Goal: Task Accomplishment & Management: Manage account settings

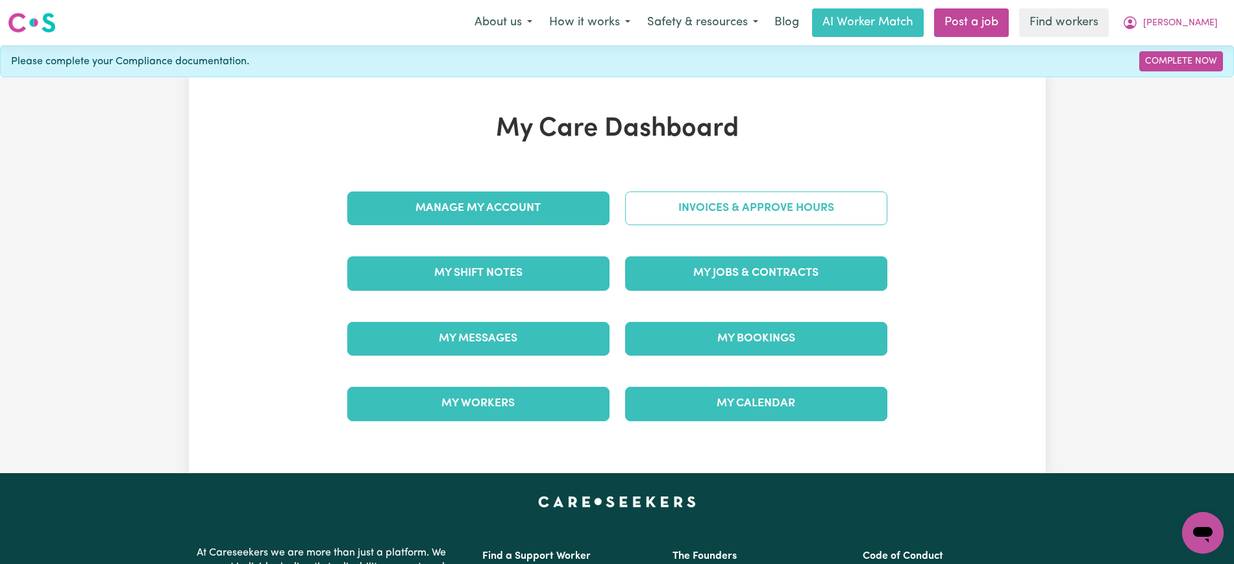
click at [687, 201] on link "Invoices & Approve Hours" at bounding box center [756, 209] width 262 height 34
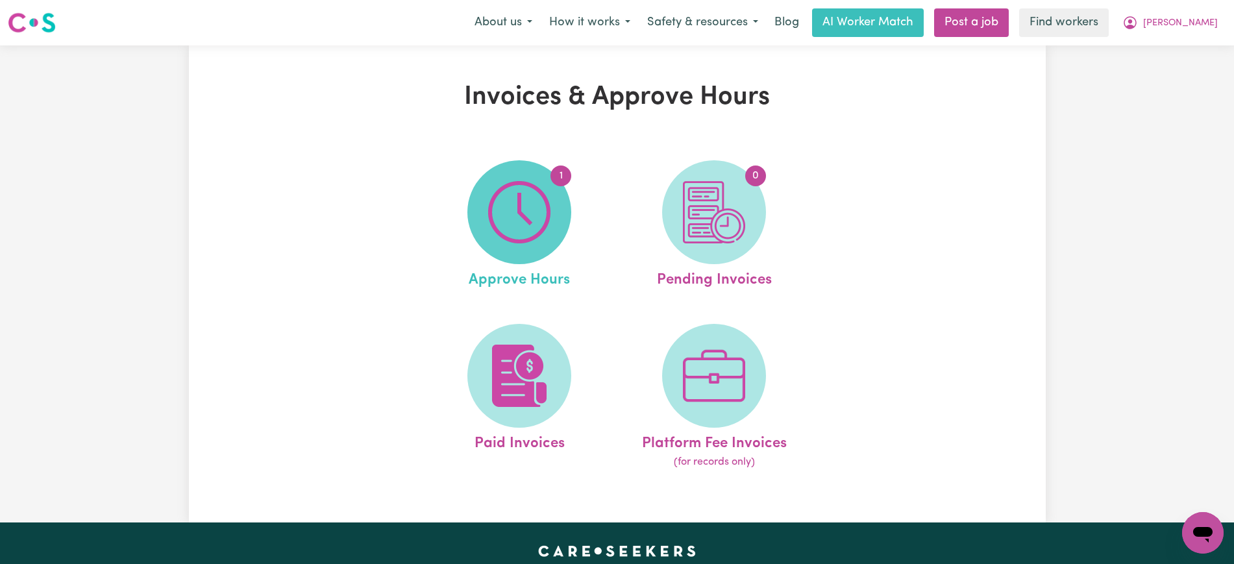
click at [518, 206] on img at bounding box center [519, 212] width 62 height 62
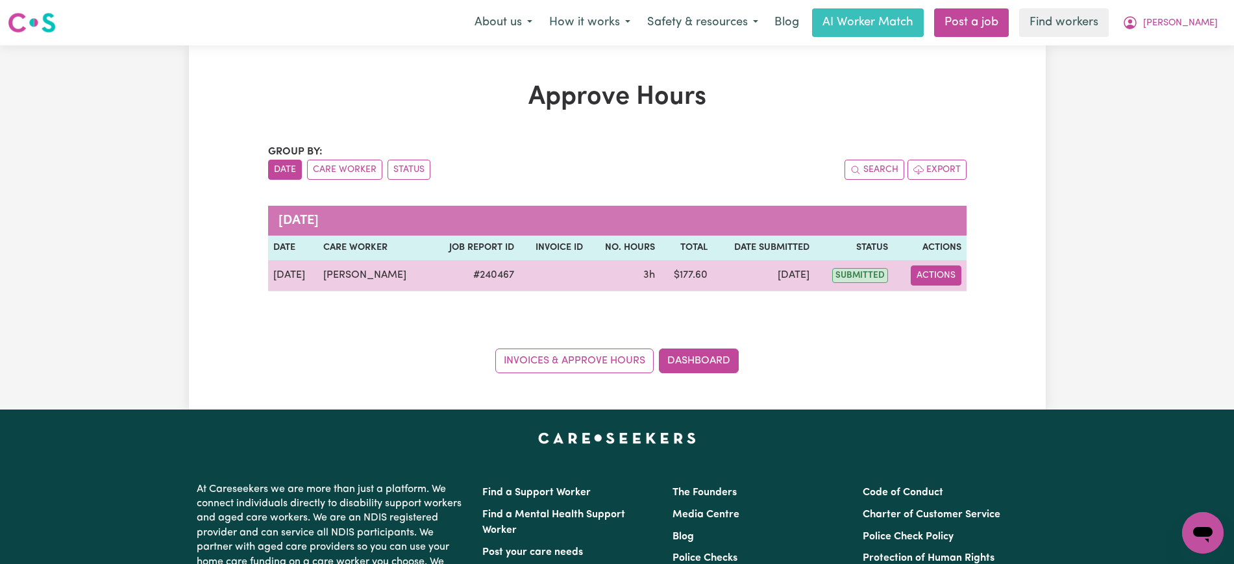
click at [929, 272] on button "Actions" at bounding box center [936, 276] width 51 height 20
click at [942, 313] on link "View Job Report" at bounding box center [961, 306] width 111 height 26
select select "pm"
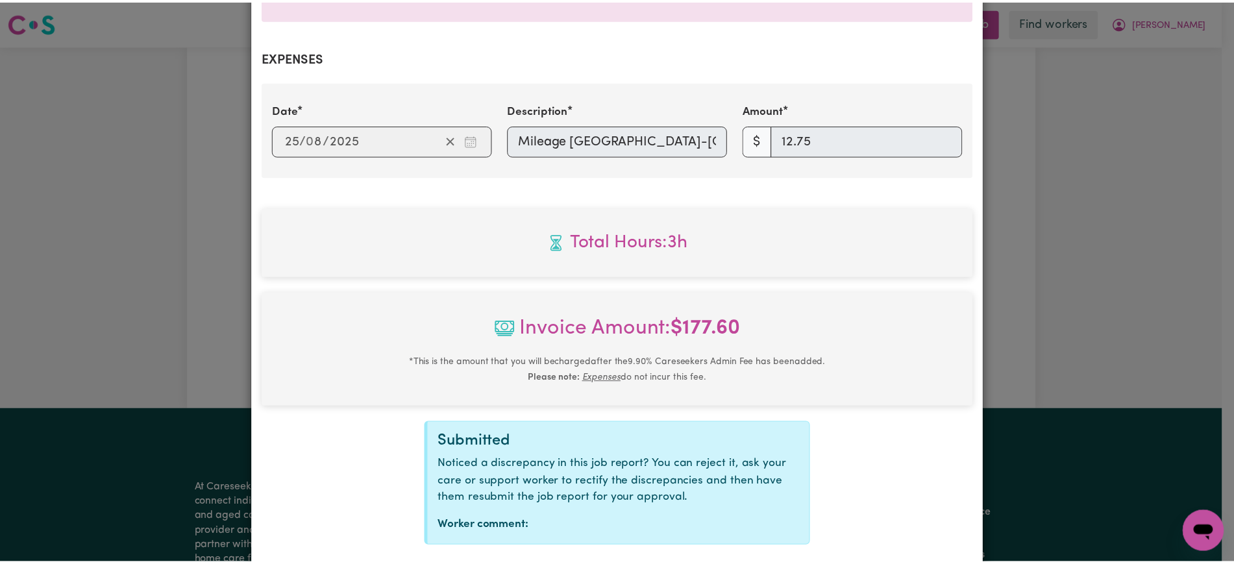
scroll to position [517, 0]
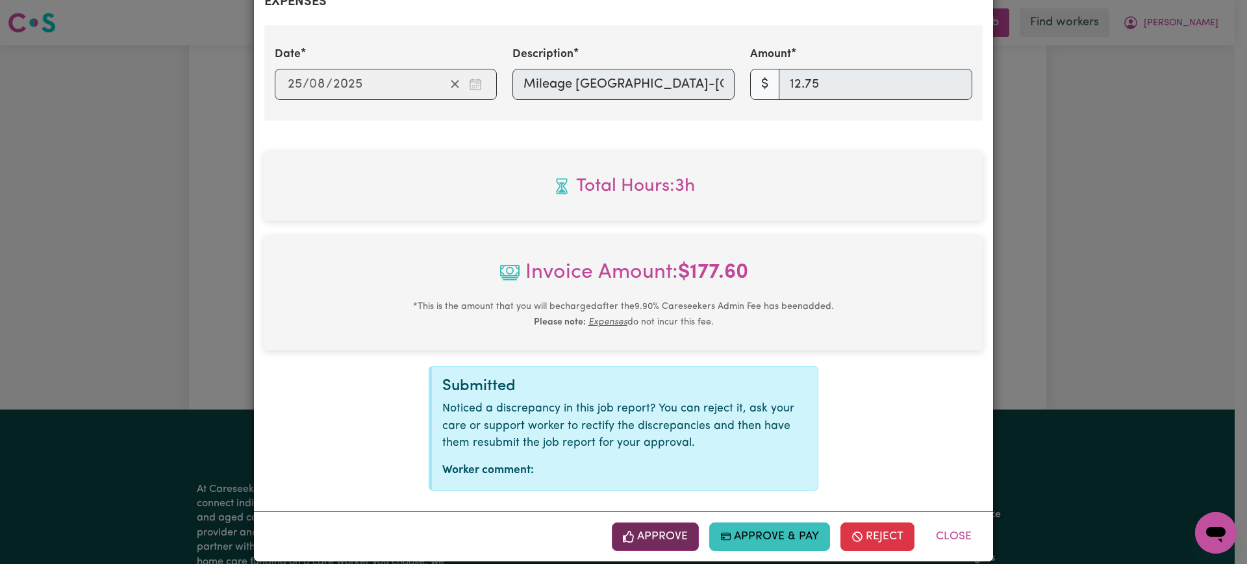
click at [664, 523] on button "Approve" at bounding box center [655, 537] width 87 height 29
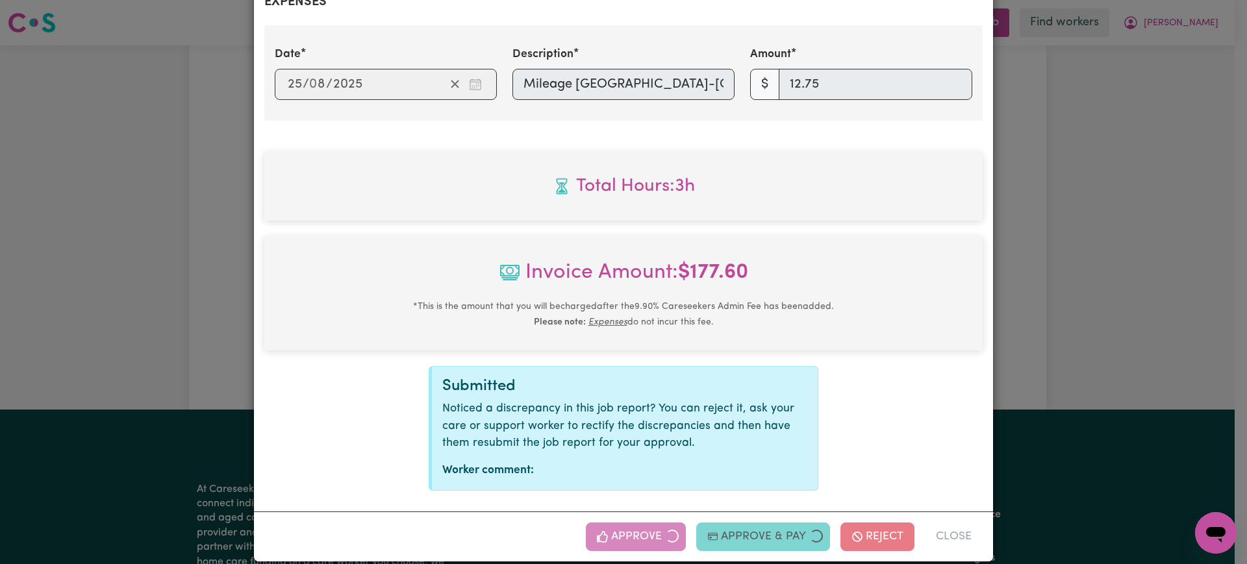
click at [1079, 227] on div "Job Report # 240467 - [PERSON_NAME] Summary Job report # 240467 Client name: [P…" at bounding box center [623, 282] width 1247 height 564
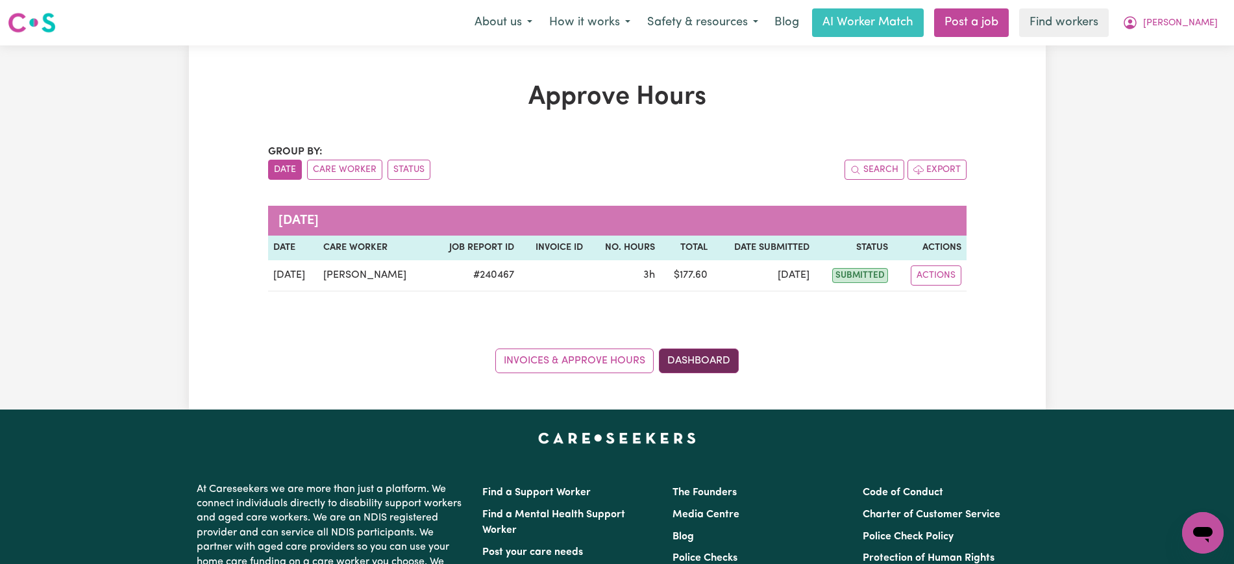
click at [701, 365] on link "Dashboard" at bounding box center [699, 361] width 80 height 25
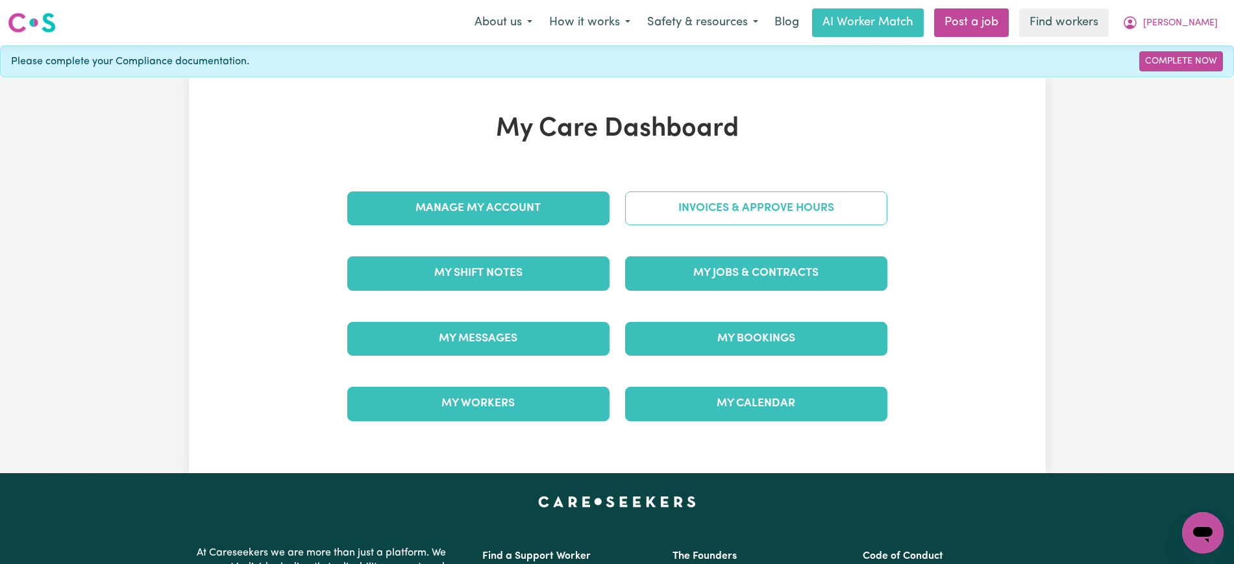
click at [768, 192] on link "Invoices & Approve Hours" at bounding box center [756, 209] width 262 height 34
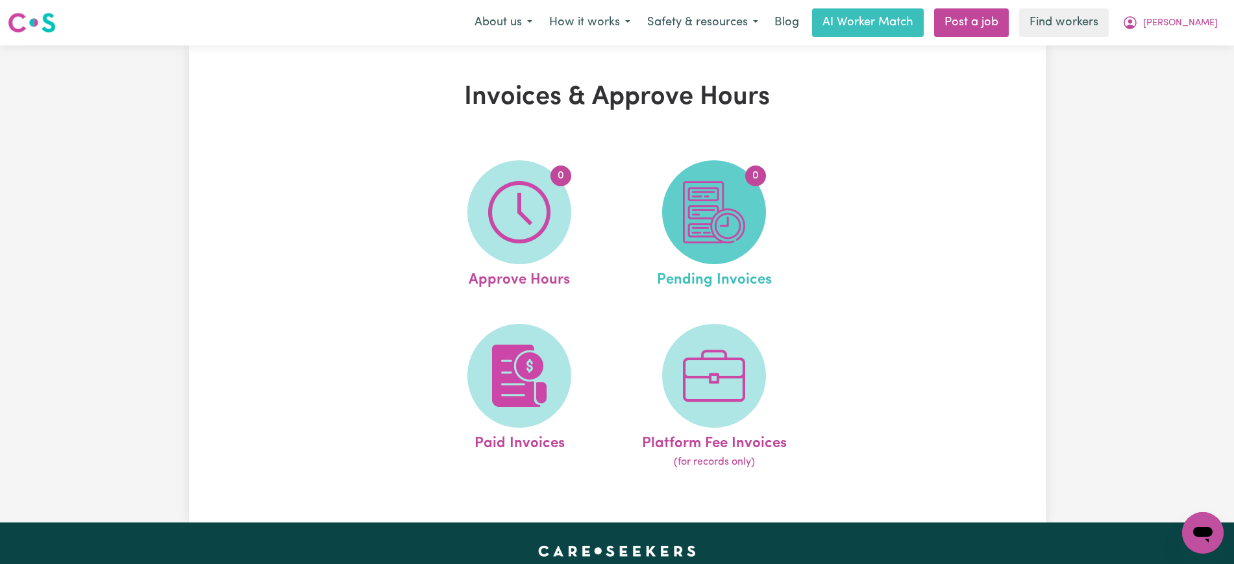
click at [733, 227] on img at bounding box center [714, 212] width 62 height 62
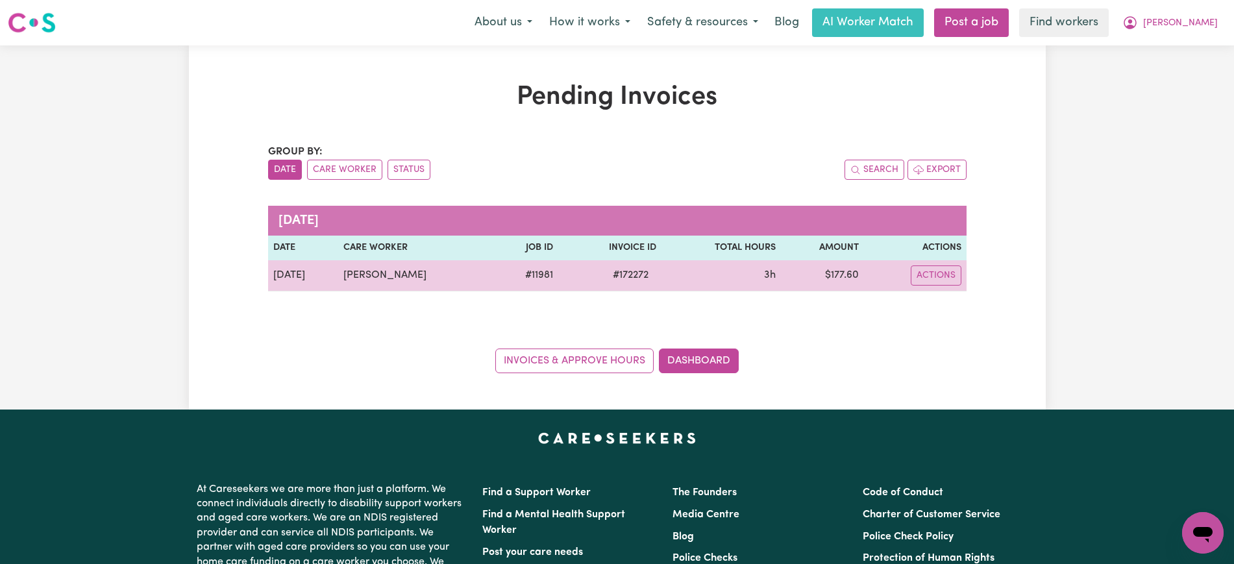
click at [653, 273] on span "# 172272" at bounding box center [630, 276] width 51 height 16
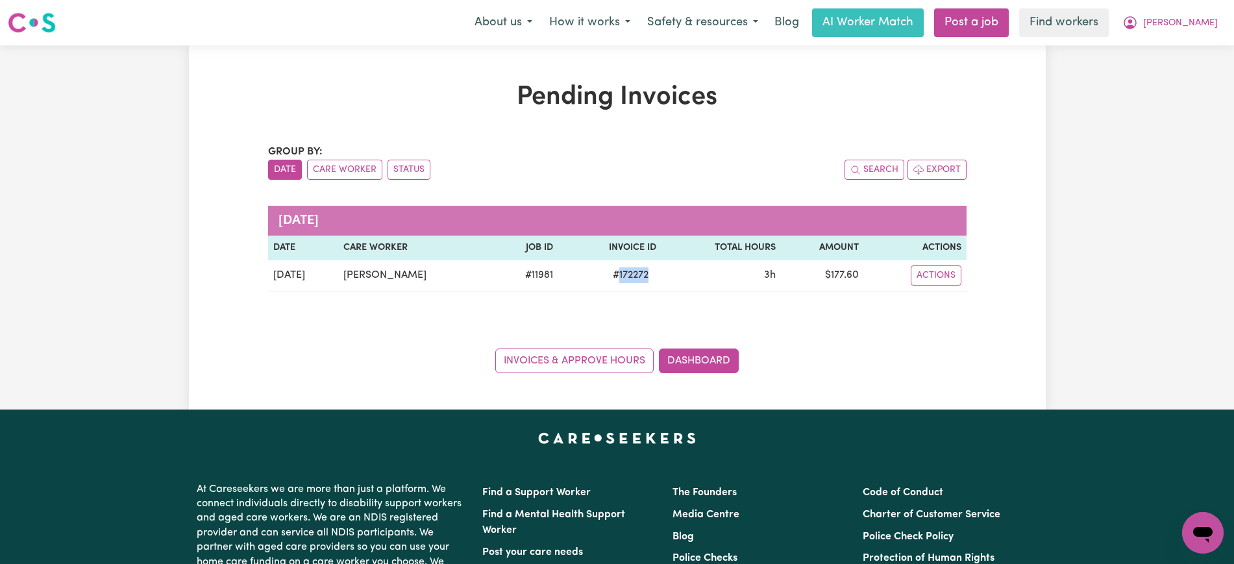
copy span "172272"
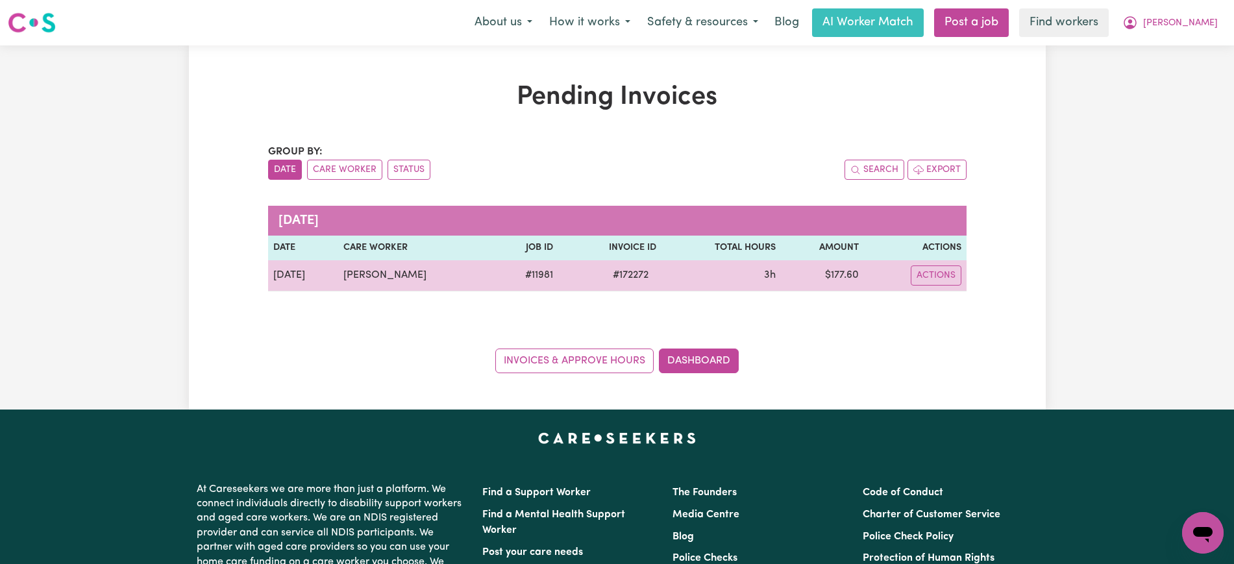
click at [851, 268] on td "$ 177.60" at bounding box center [823, 275] width 84 height 31
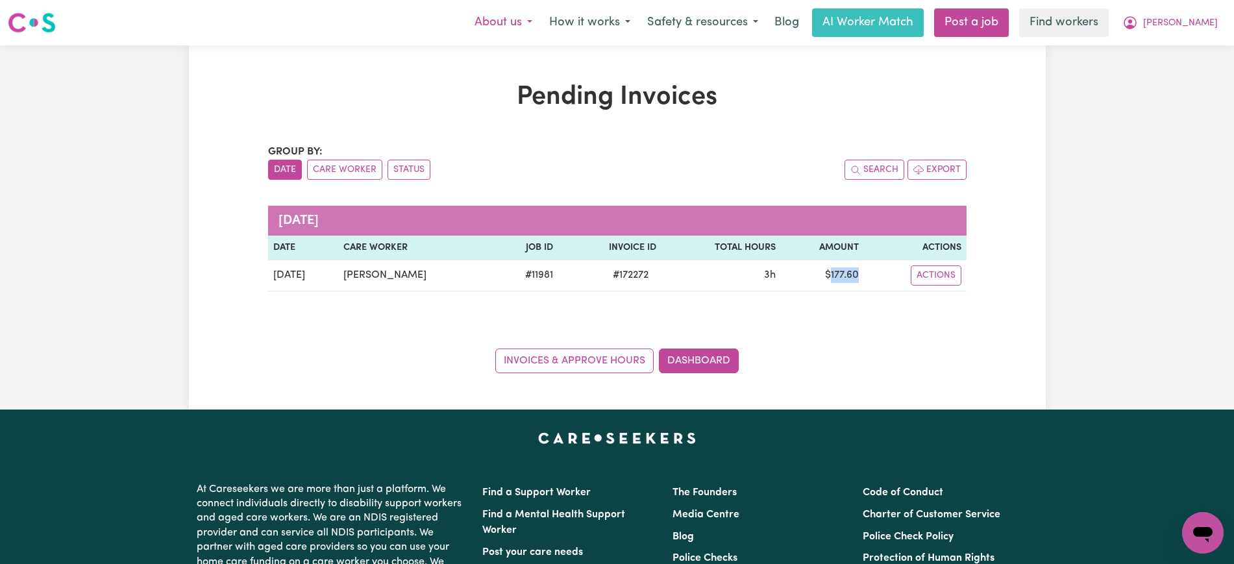
copy td "177.60"
click at [1138, 19] on icon "My Account" at bounding box center [1131, 23] width 16 height 16
click at [1178, 74] on link "Logout" at bounding box center [1174, 74] width 103 height 25
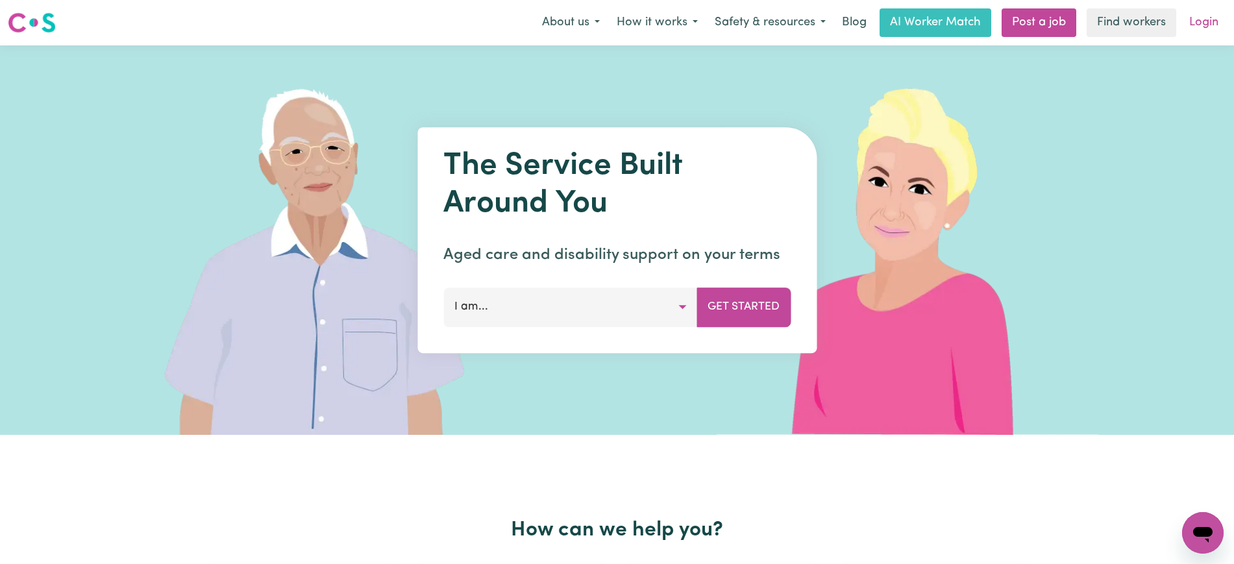
click at [1208, 21] on link "Login" at bounding box center [1204, 22] width 45 height 29
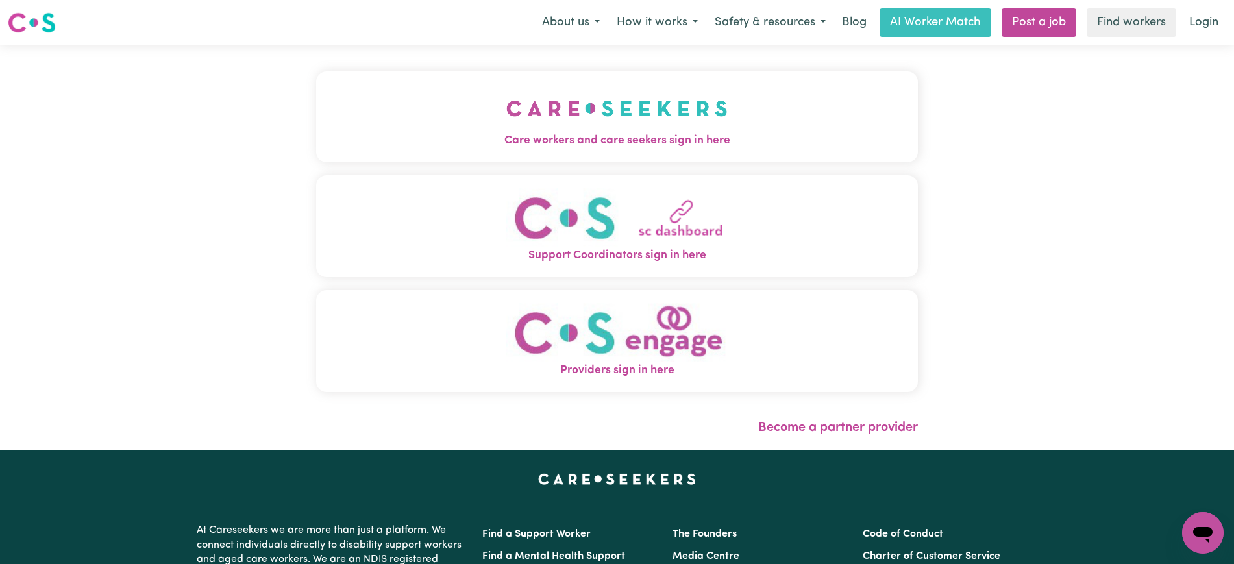
click at [603, 134] on span "Care workers and care seekers sign in here" at bounding box center [617, 140] width 602 height 17
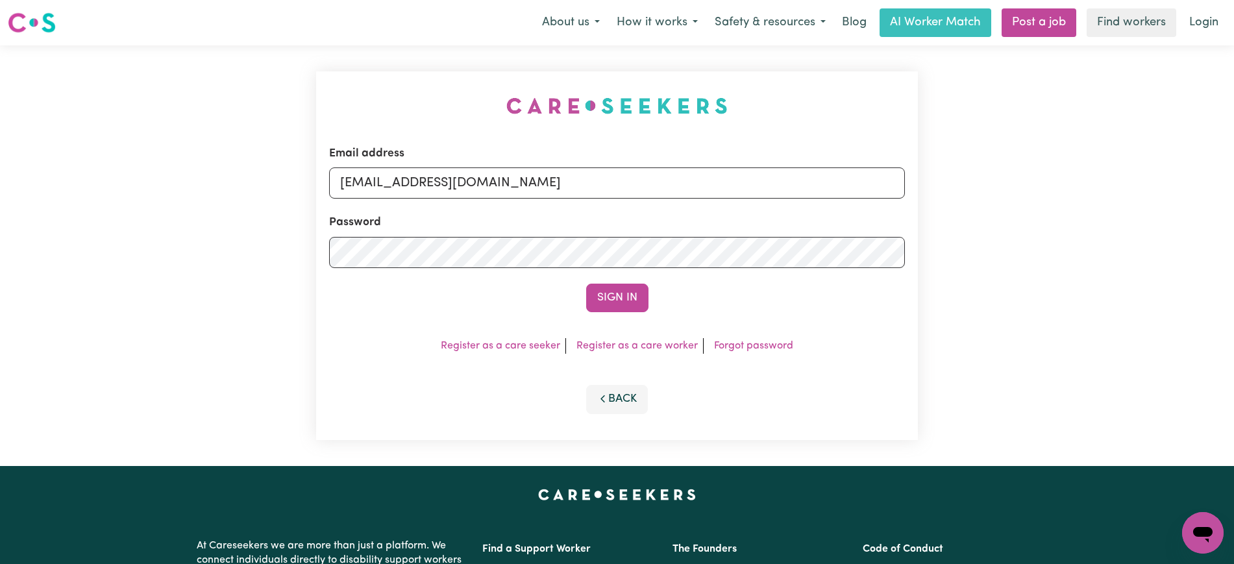
drag, startPoint x: 443, startPoint y: 77, endPoint x: 551, endPoint y: 110, distance: 113.0
click at [443, 75] on div "Email address [EMAIL_ADDRESS][DOMAIN_NAME] Password Sign In Register as a care …" at bounding box center [617, 255] width 618 height 421
drag, startPoint x: 408, startPoint y: 183, endPoint x: 1110, endPoint y: 228, distance: 702.8
click at [1110, 228] on div "Email address [EMAIL_ADDRESS][DOMAIN_NAME] Password Sign In Register as a care …" at bounding box center [617, 255] width 1234 height 421
type input "[EMAIL_ADDRESS][DOMAIN_NAME]"
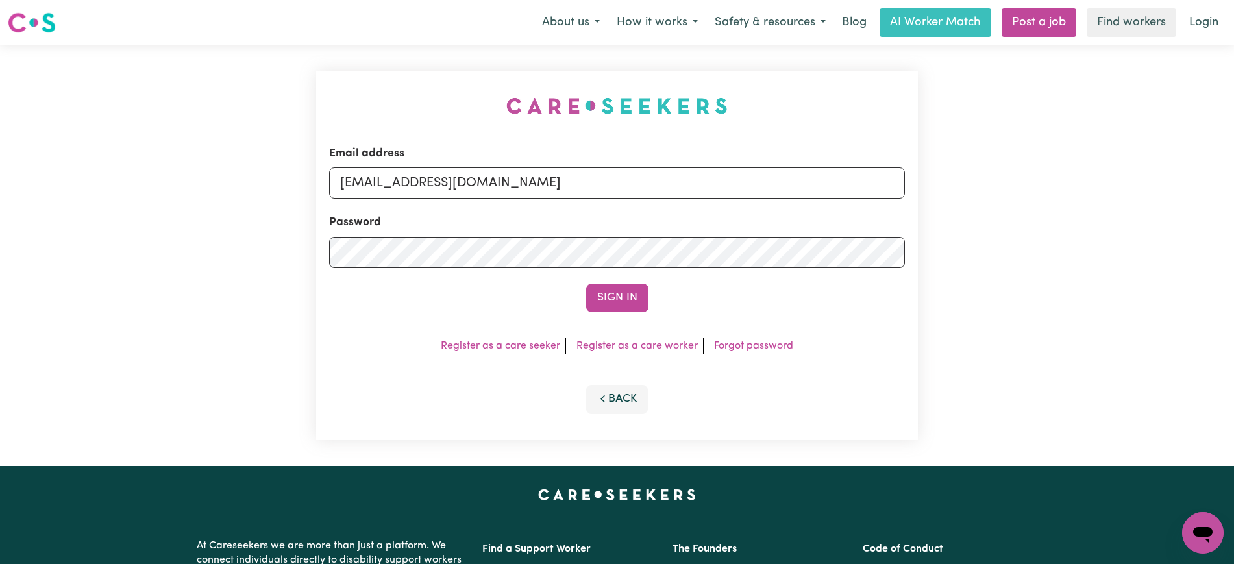
click at [586, 284] on button "Sign In" at bounding box center [617, 298] width 62 height 29
